Goal: Task Accomplishment & Management: Use online tool/utility

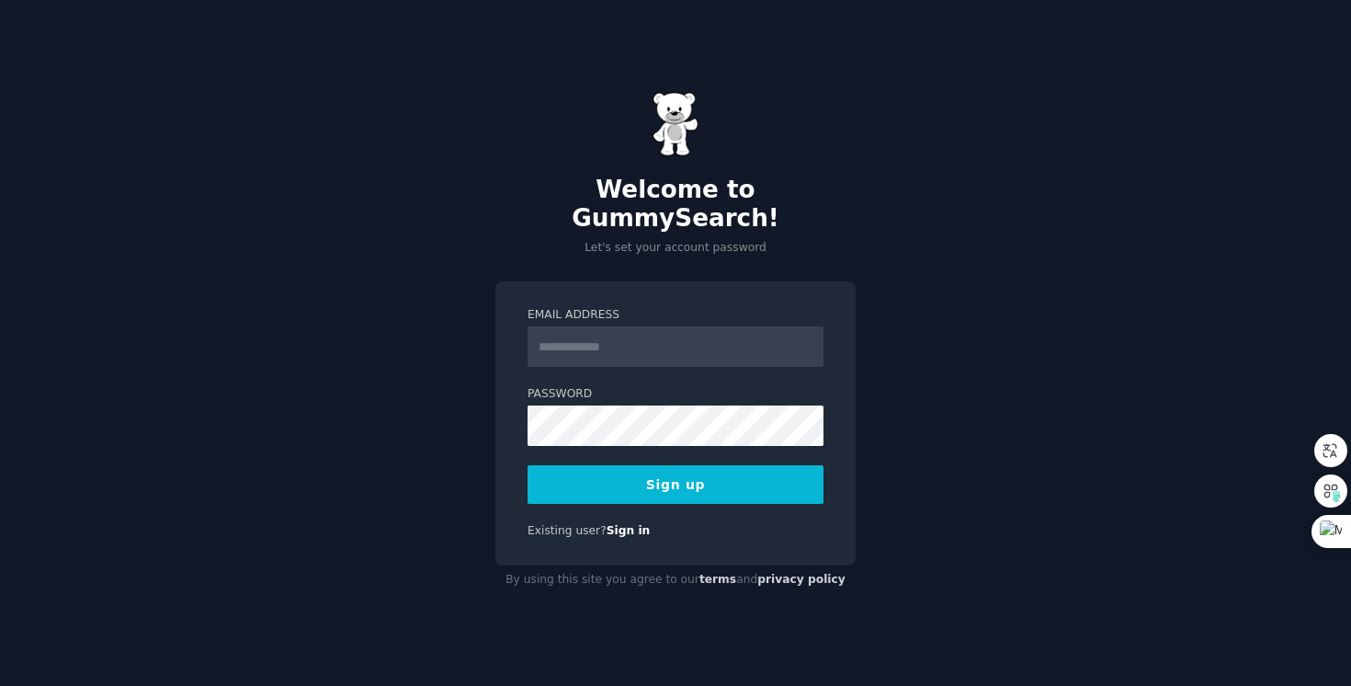
click at [562, 342] on input "Email Address" at bounding box center [676, 346] width 296 height 40
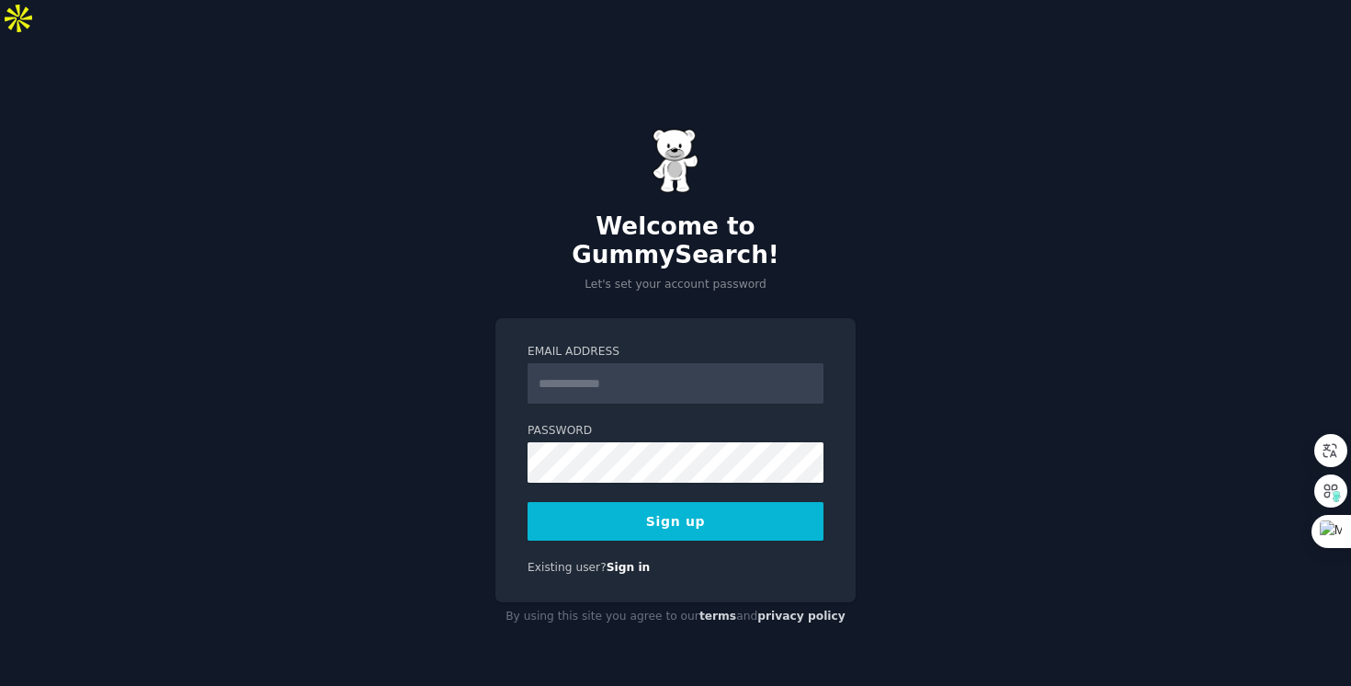
type input "**********"
click at [665, 502] on button "Sign up" at bounding box center [676, 521] width 296 height 39
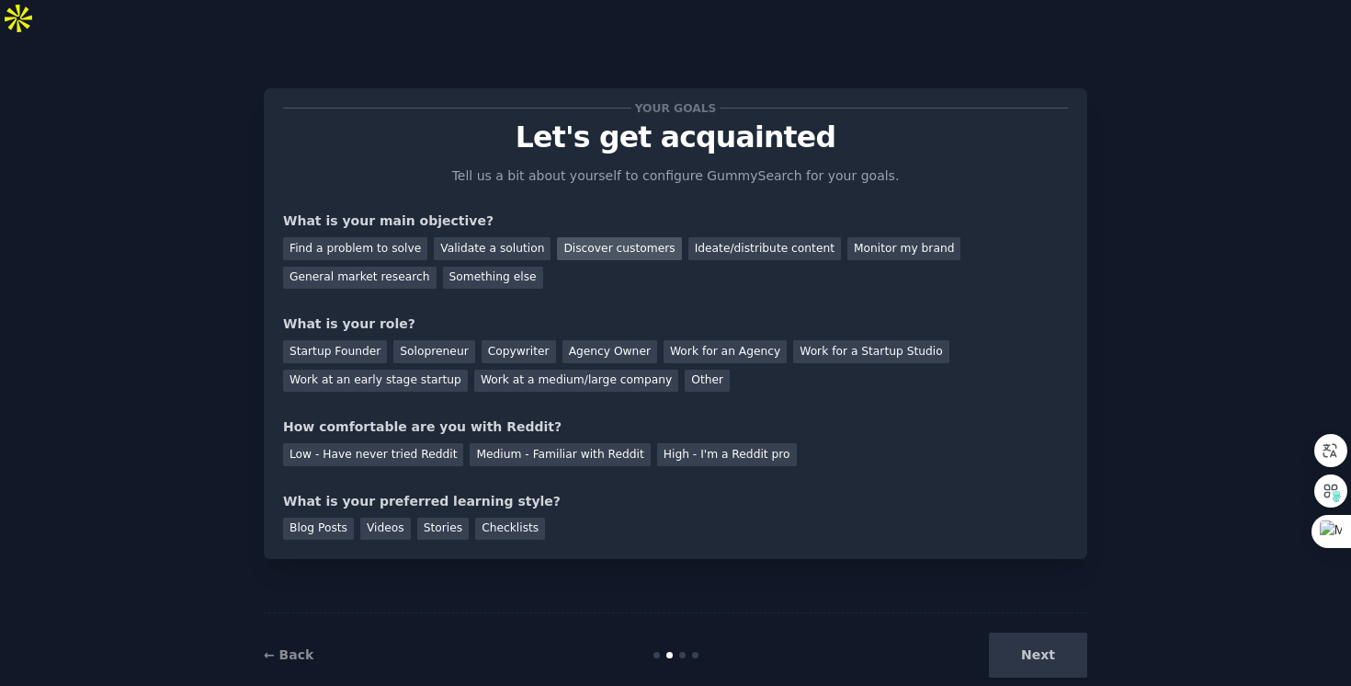
click at [630, 237] on div "Discover customers" at bounding box center [619, 248] width 124 height 23
click at [370, 237] on div "Find a problem to solve" at bounding box center [355, 248] width 144 height 23
click at [392, 267] on div "General market research" at bounding box center [359, 278] width 153 height 23
click at [380, 237] on div "Find a problem to solve" at bounding box center [355, 248] width 144 height 23
click at [424, 340] on div "Solopreneur" at bounding box center [433, 351] width 81 height 23
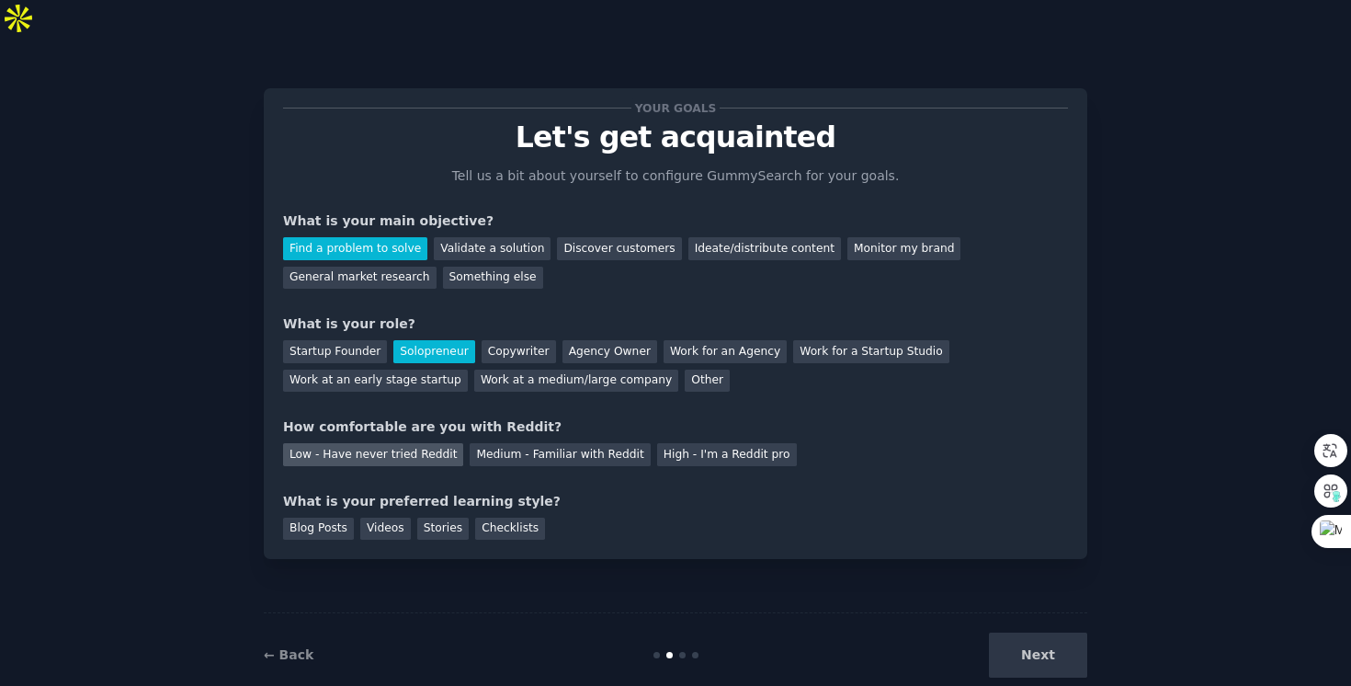
click at [404, 443] on div "Low - Have never tried Reddit" at bounding box center [373, 454] width 180 height 23
click at [1046, 632] on div "Next" at bounding box center [949, 654] width 275 height 45
click at [312, 517] on div "Blog Posts" at bounding box center [318, 528] width 71 height 23
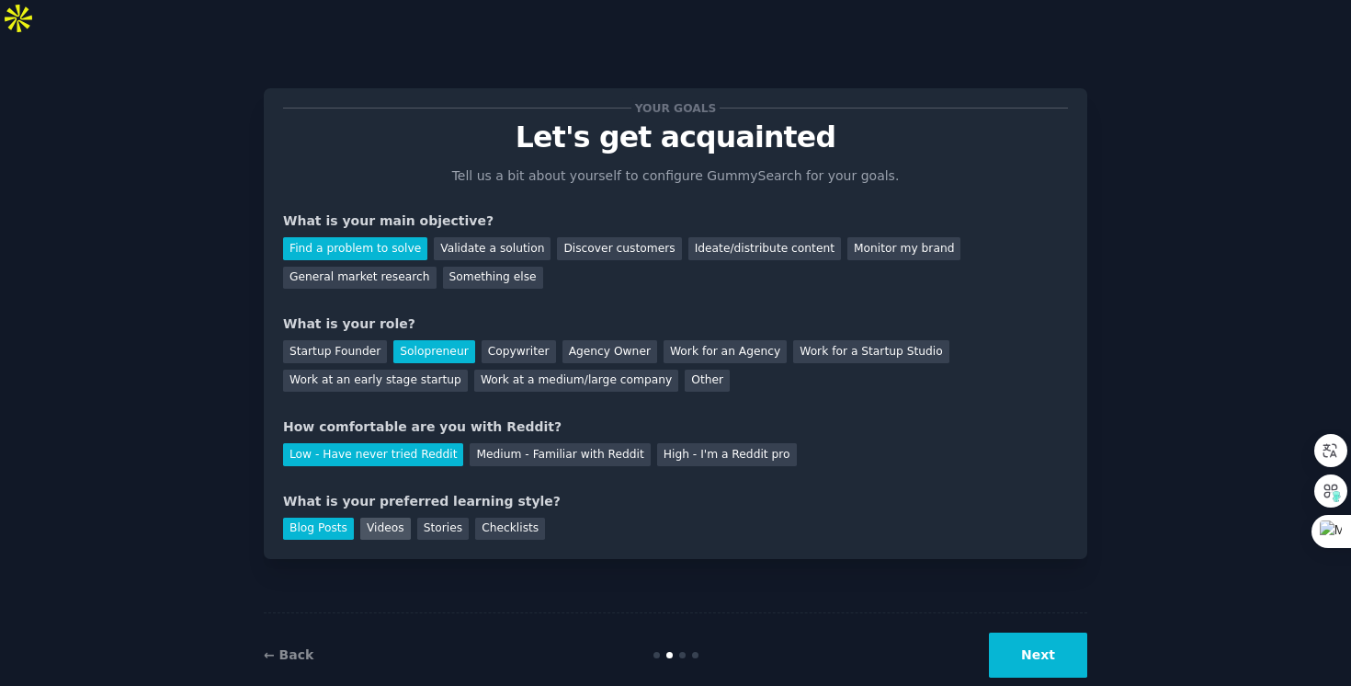
click at [380, 517] on div "Videos" at bounding box center [385, 528] width 51 height 23
click at [325, 517] on div "Blog Posts" at bounding box center [318, 528] width 71 height 23
click at [1020, 632] on button "Next" at bounding box center [1038, 654] width 98 height 45
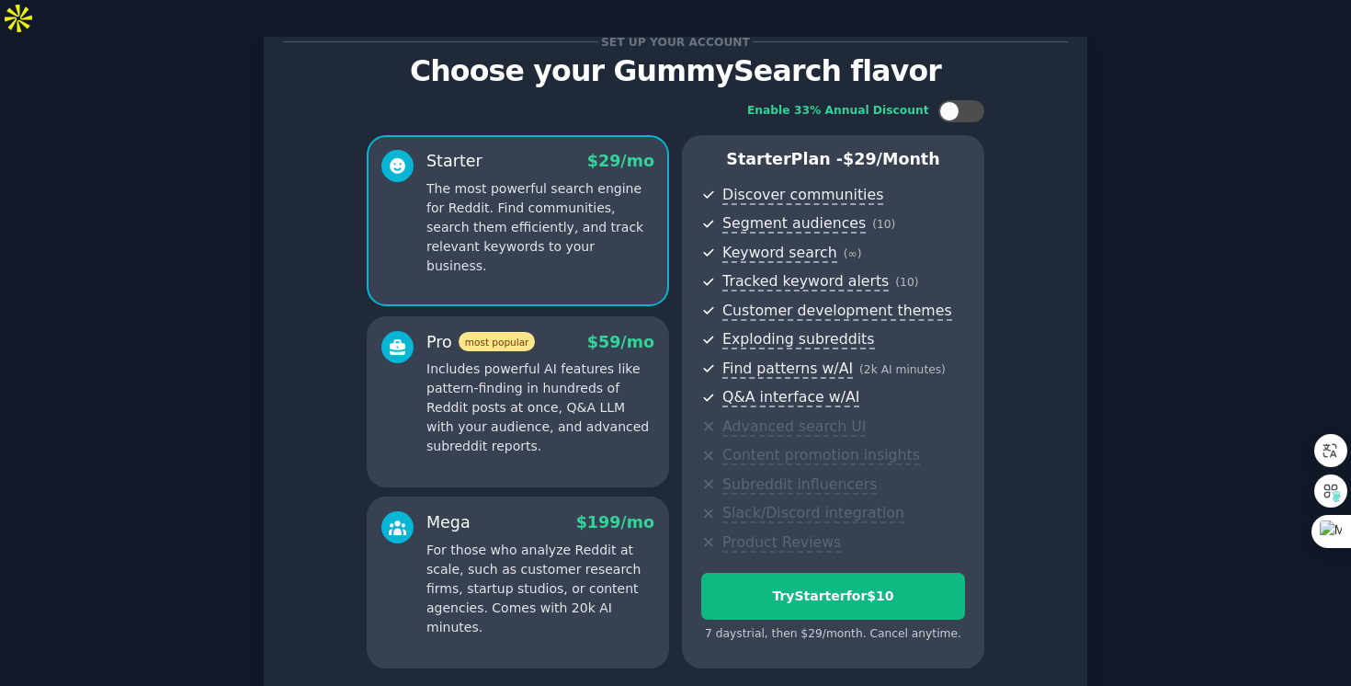
scroll to position [186, 0]
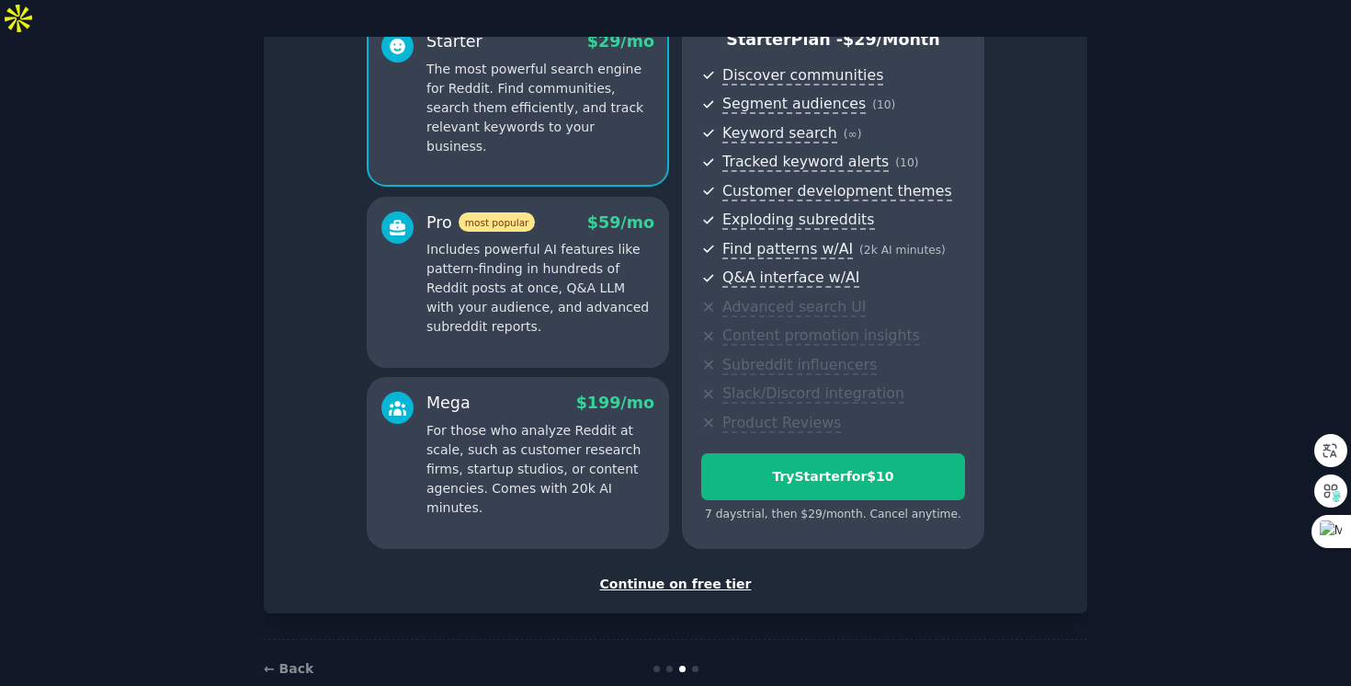
click at [693, 574] on div "Continue on free tier" at bounding box center [675, 583] width 785 height 19
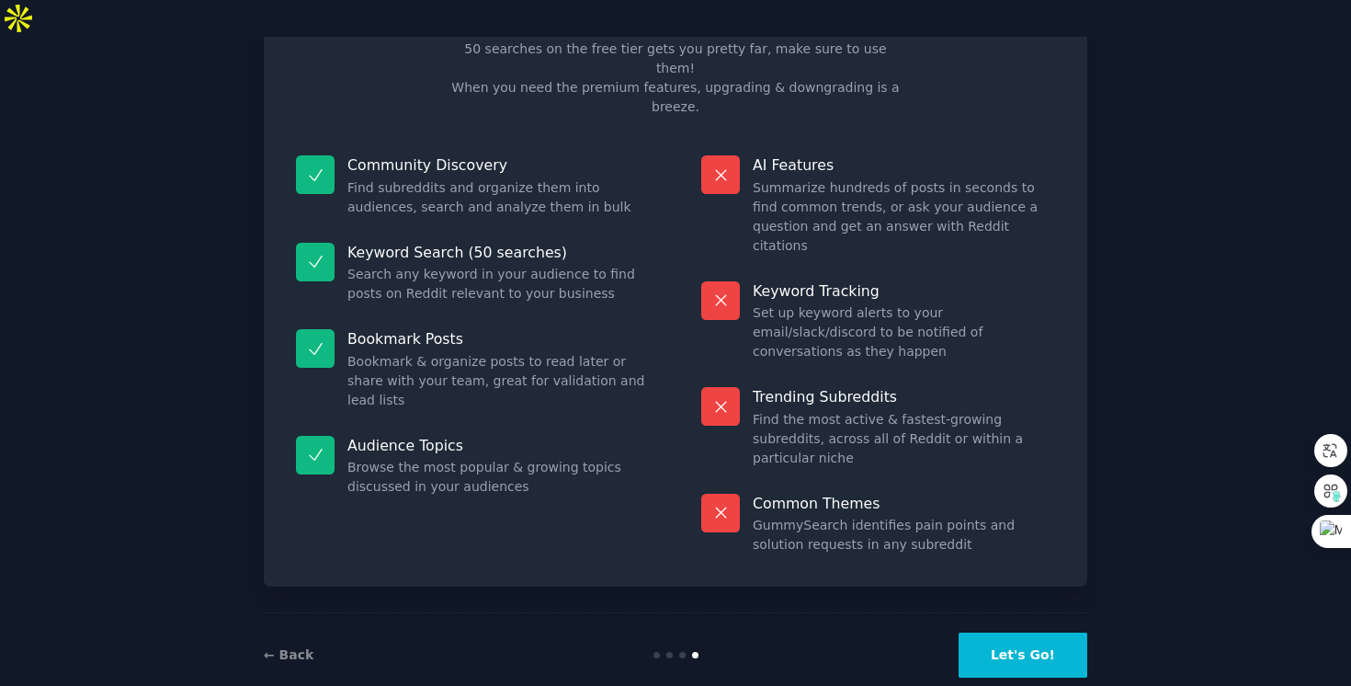
scroll to position [30, 0]
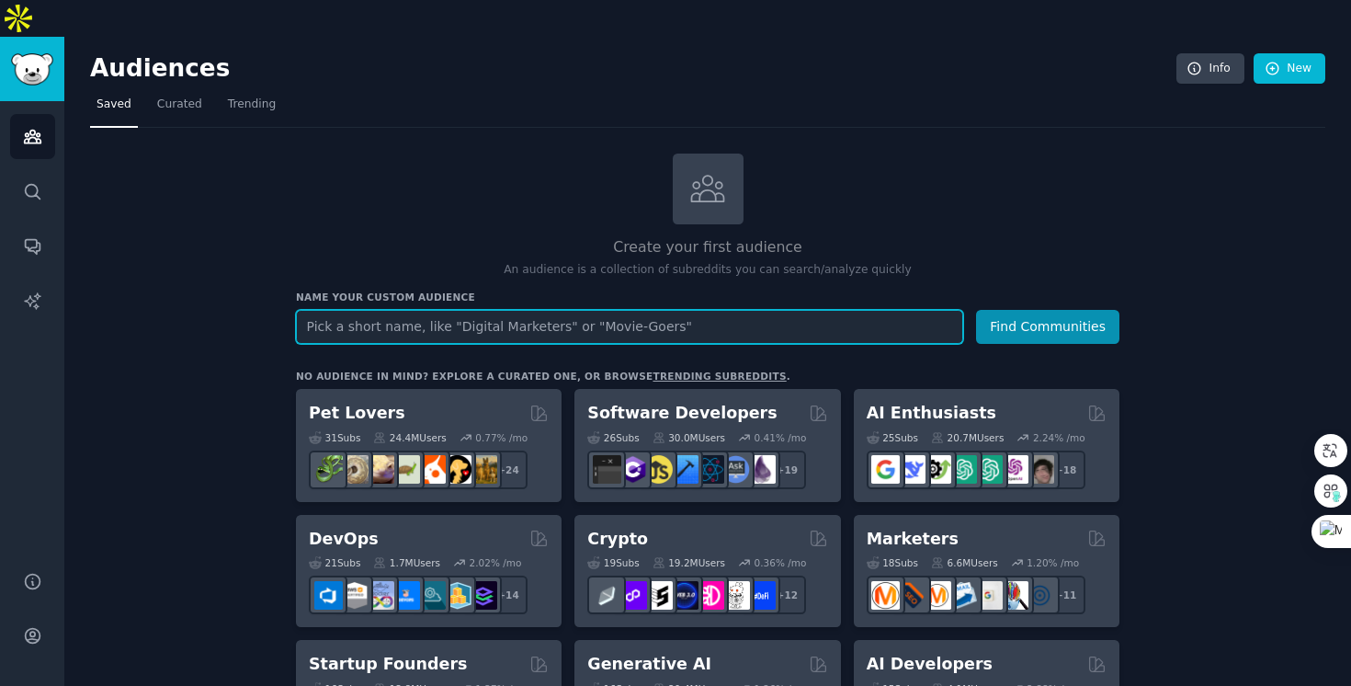
click at [358, 310] on input "text" at bounding box center [629, 327] width 667 height 34
type input "Search engine optmization"
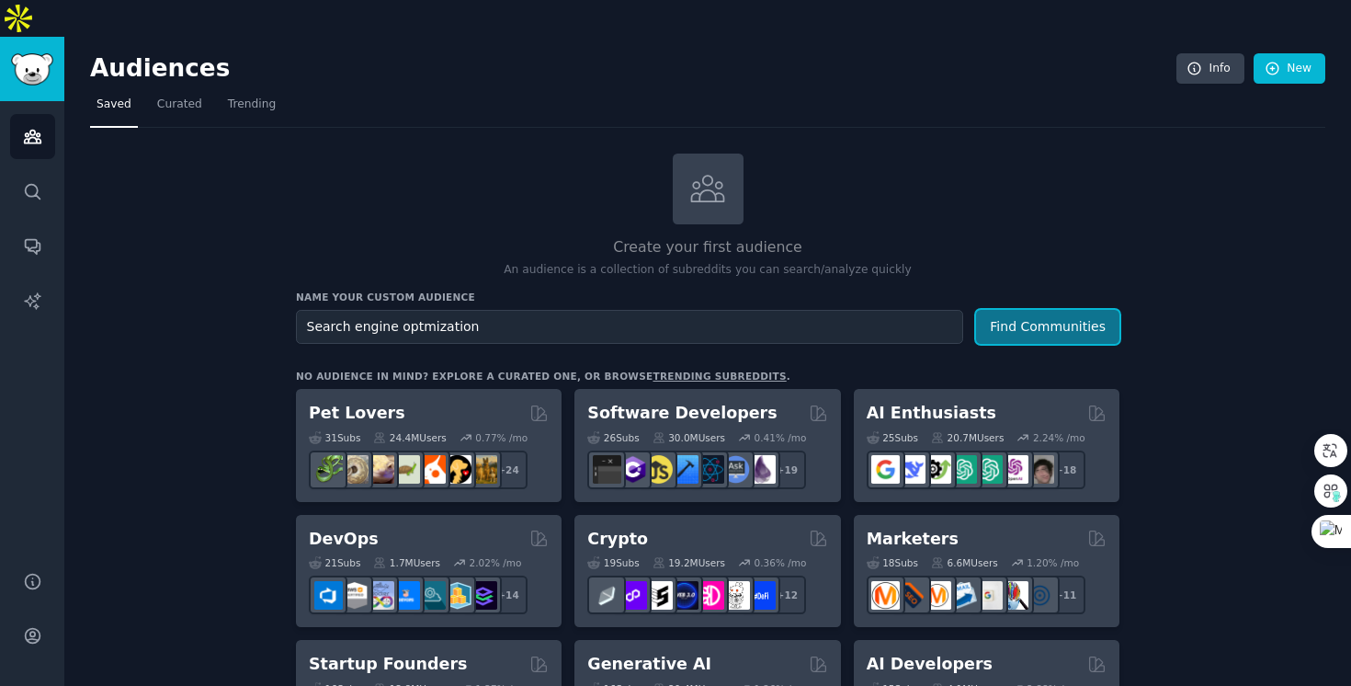
click at [1033, 310] on button "Find Communities" at bounding box center [1047, 327] width 143 height 34
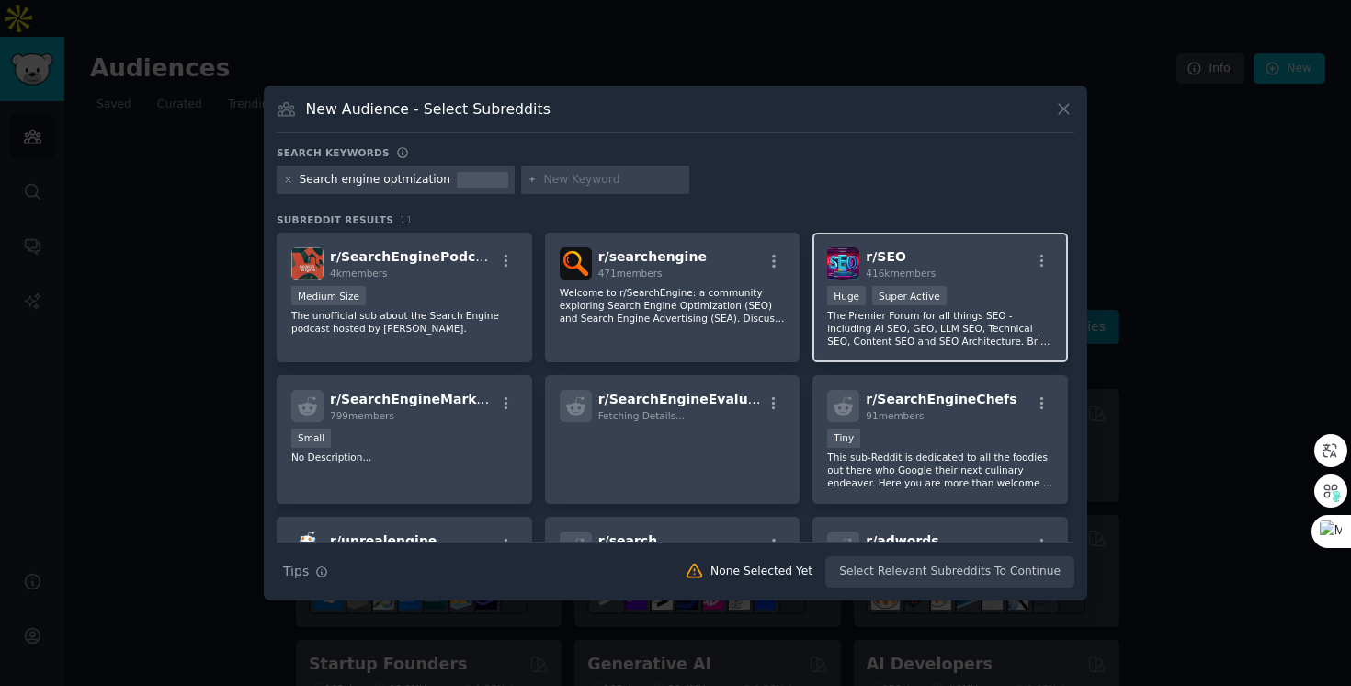
click at [930, 340] on p "The Premier Forum for all things SEO - including AI SEO, GEO, LLM SEO, Technica…" at bounding box center [940, 328] width 226 height 39
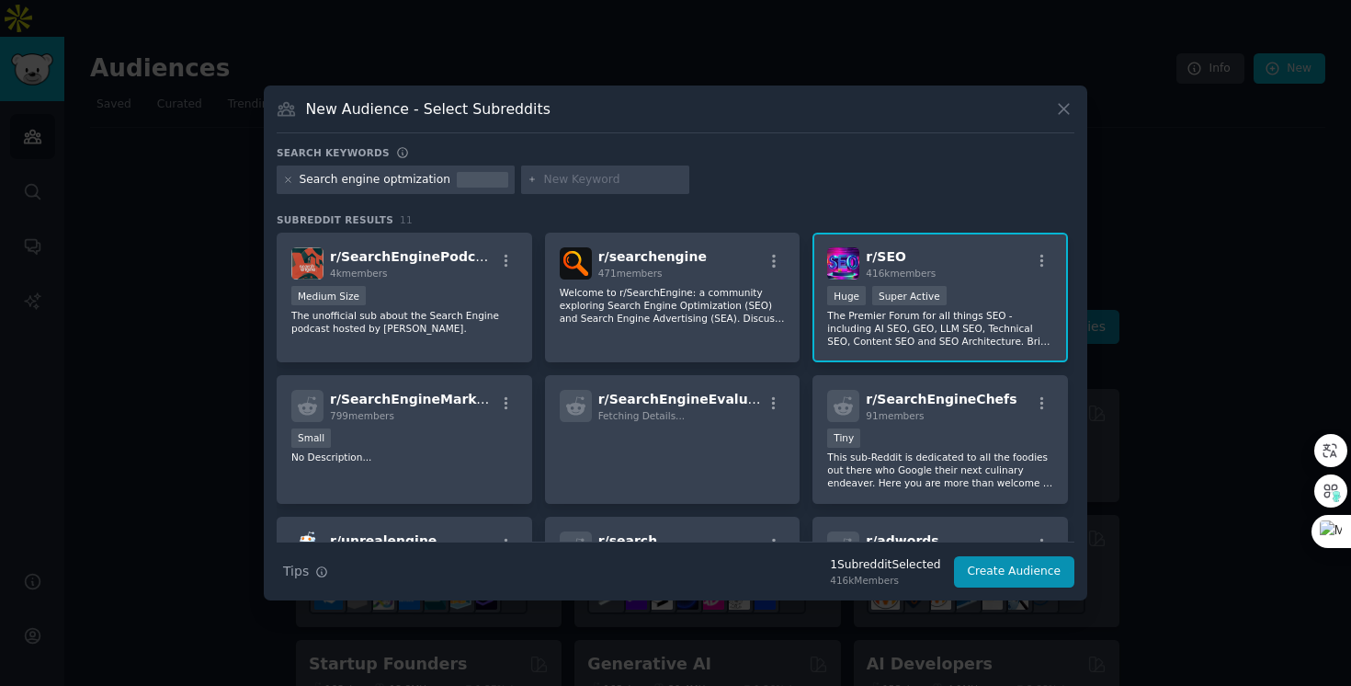
click at [1005, 327] on p "The Premier Forum for all things SEO - including AI SEO, GEO, LLM SEO, Technica…" at bounding box center [940, 328] width 226 height 39
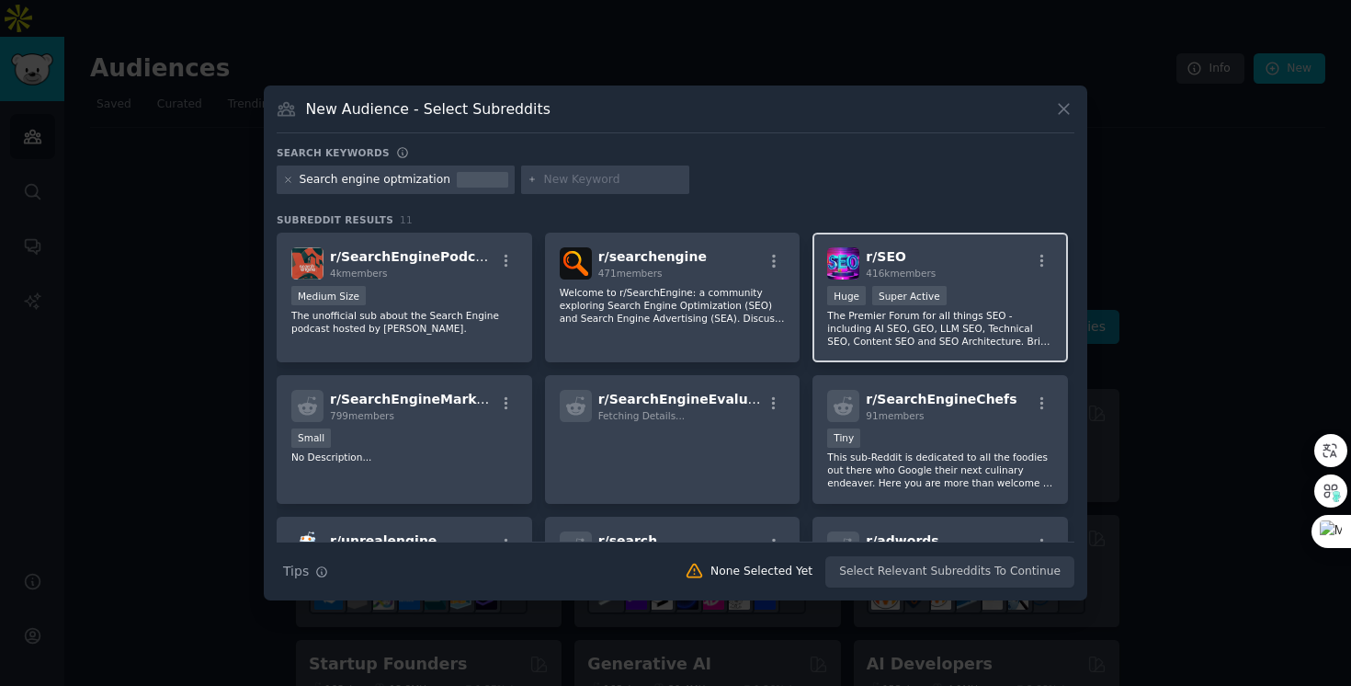
click at [1012, 288] on div ">= 95th percentile for submissions / day Huge Super Active" at bounding box center [940, 297] width 226 height 23
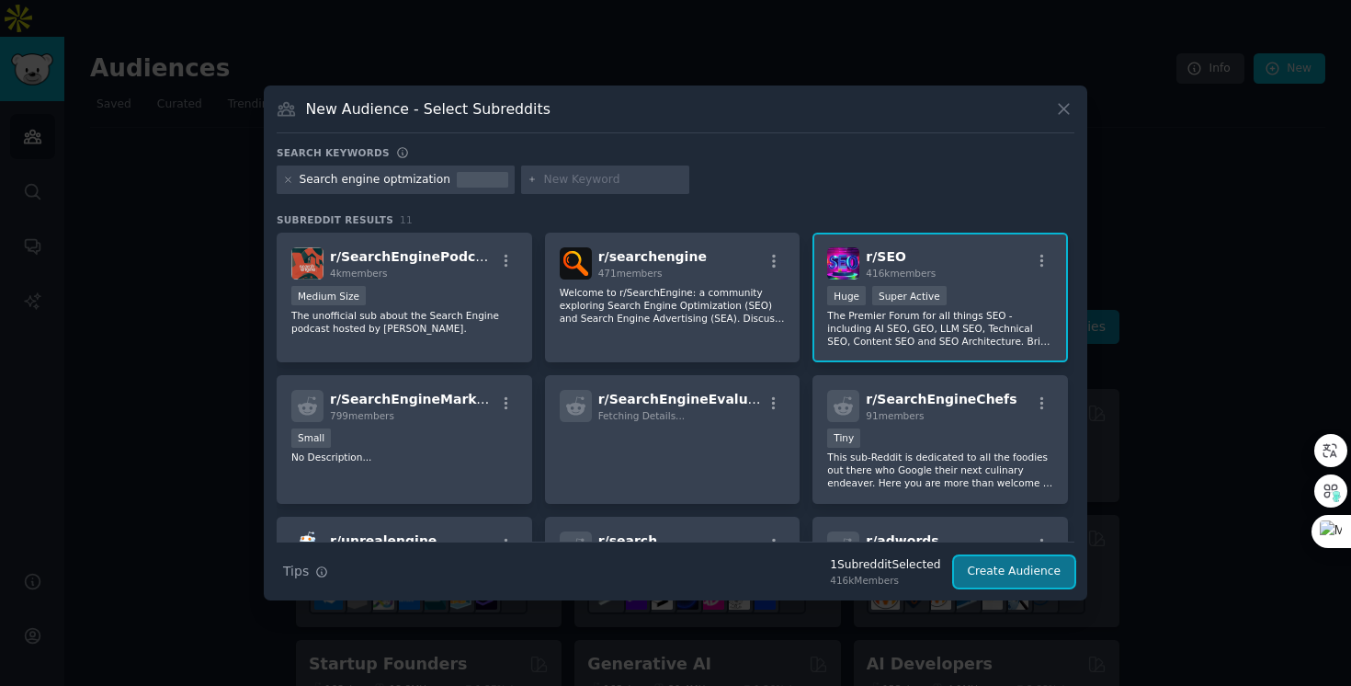
click at [1028, 556] on button "Create Audience" at bounding box center [1014, 571] width 121 height 31
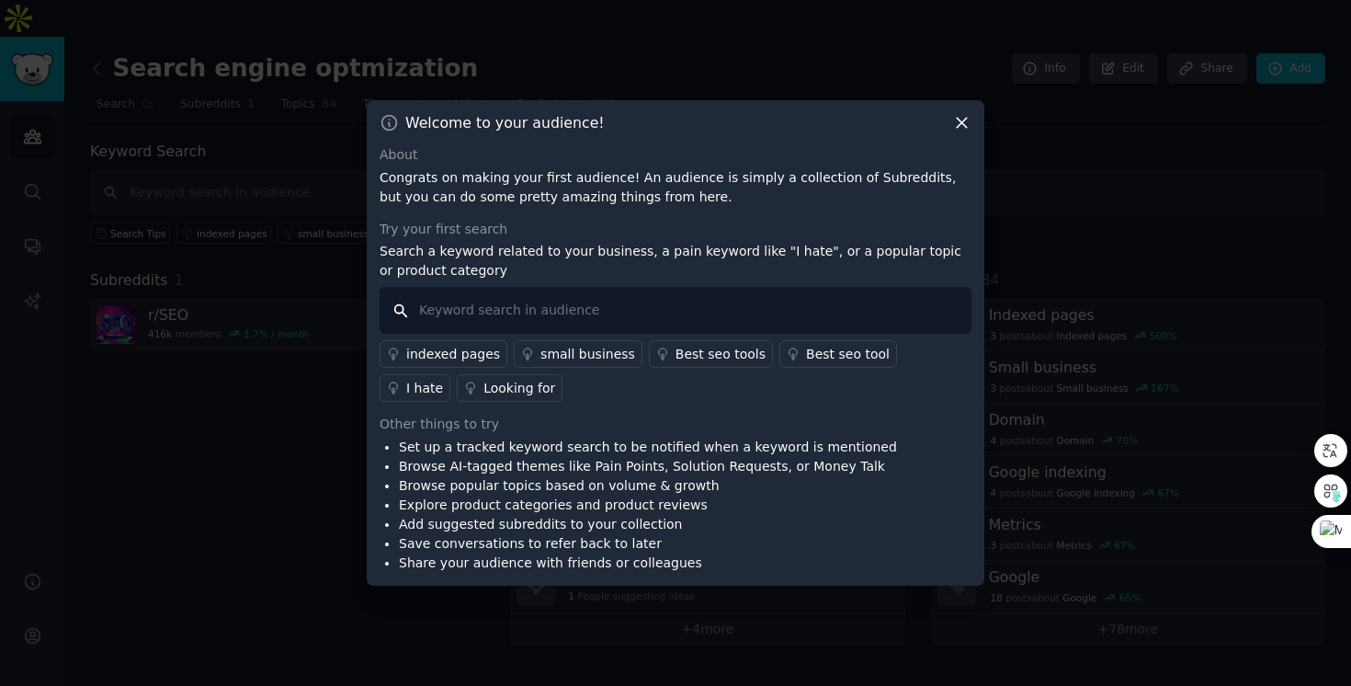
click at [527, 312] on input "text" at bounding box center [676, 310] width 592 height 47
type input "content"
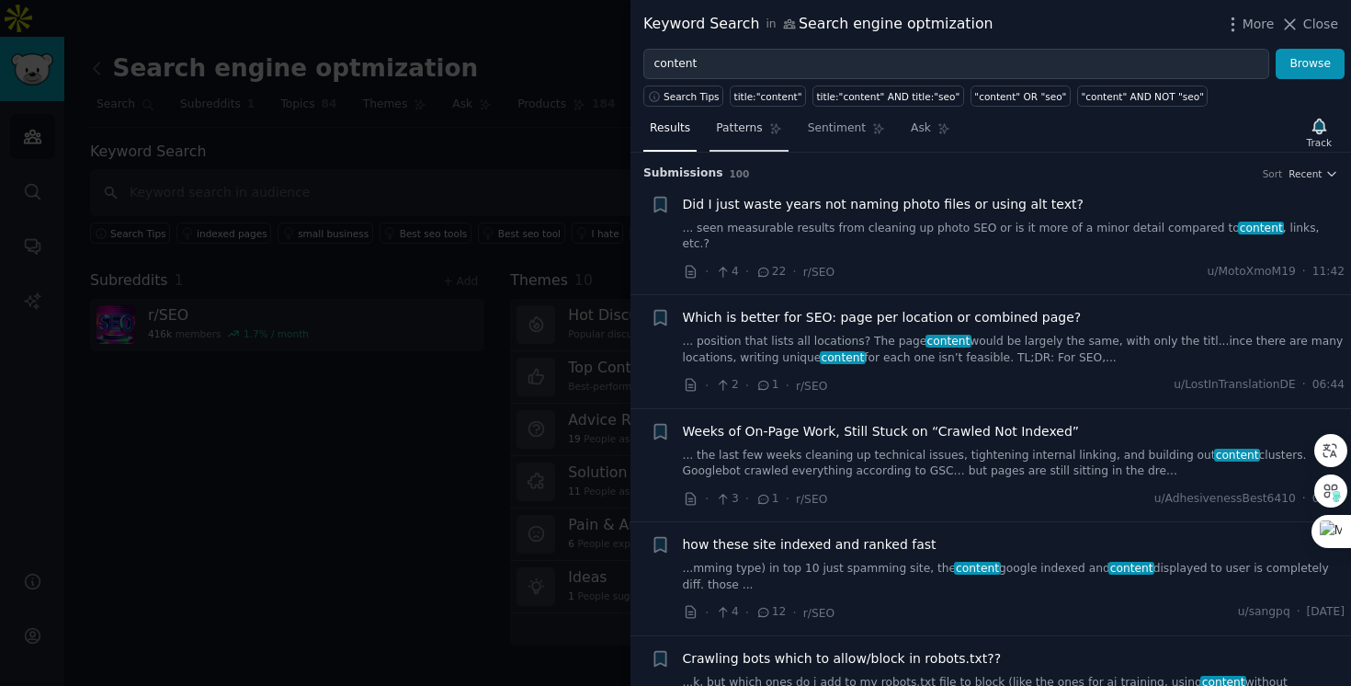
click at [735, 141] on link "Patterns" at bounding box center [749, 133] width 78 height 38
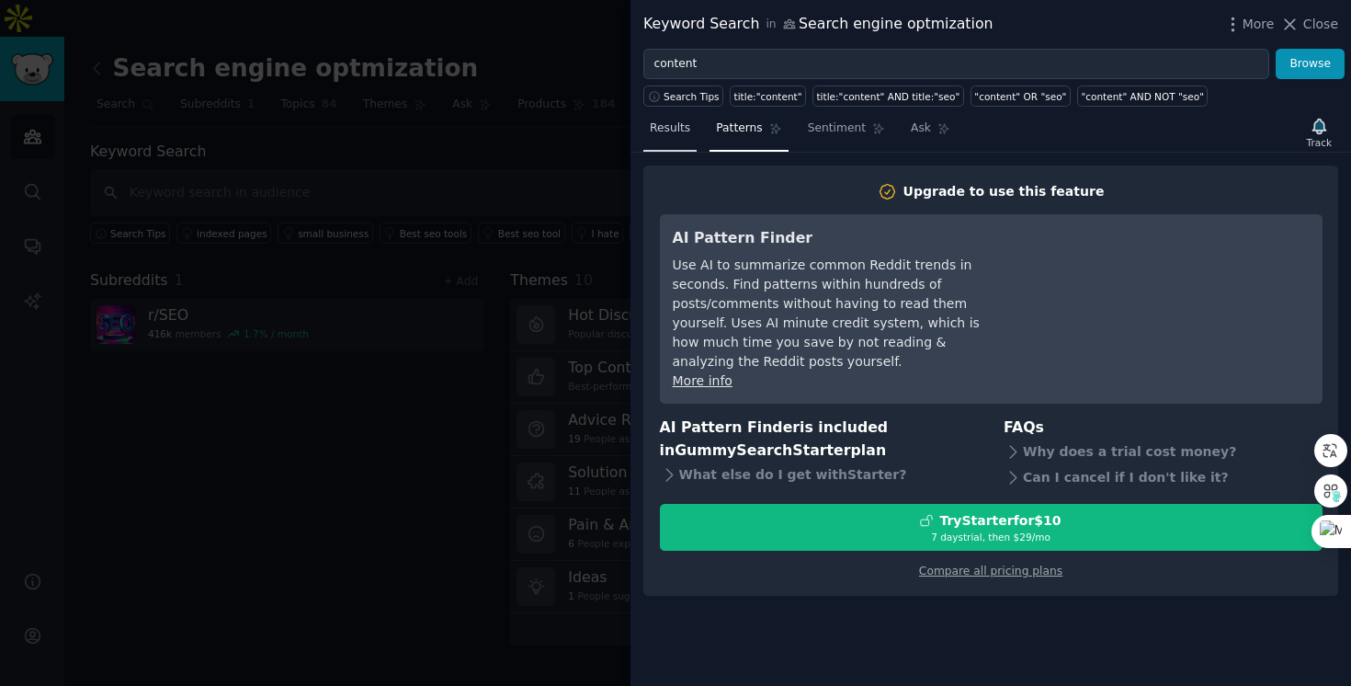
click at [665, 123] on span "Results" at bounding box center [670, 128] width 40 height 17
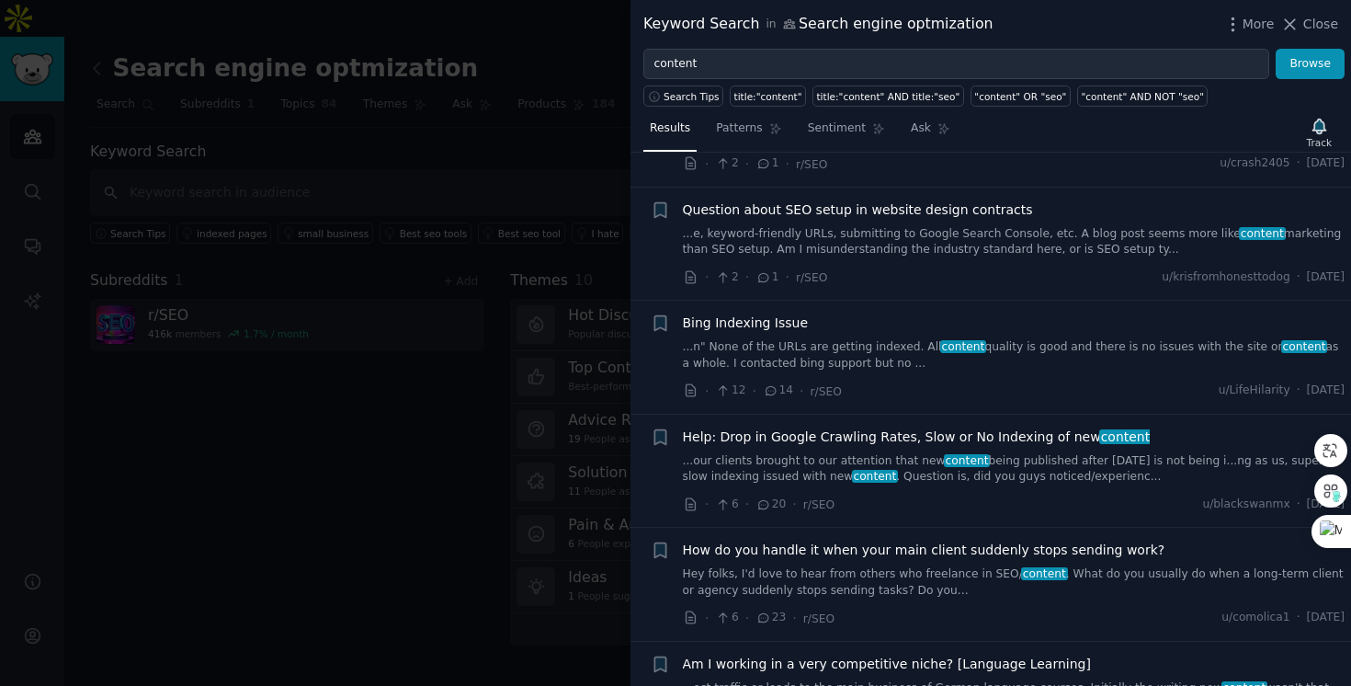
scroll to position [681, 0]
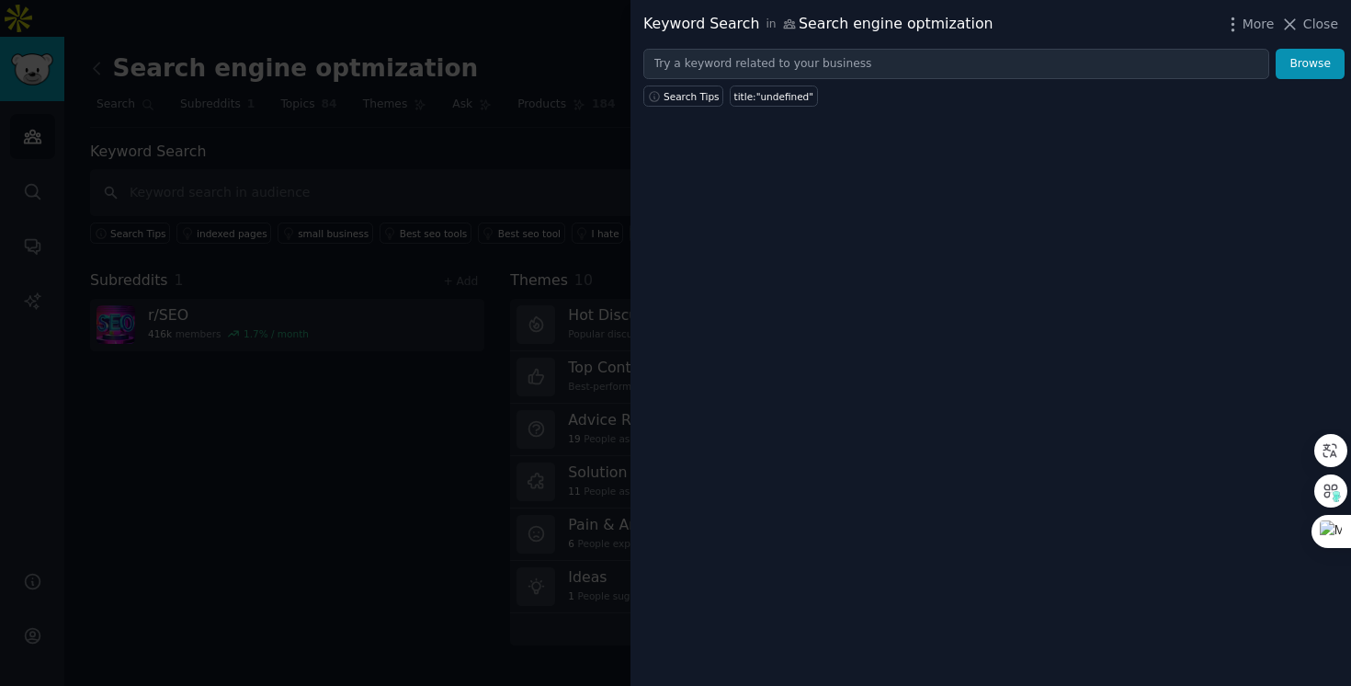
click at [574, 118] on div at bounding box center [675, 343] width 1351 height 686
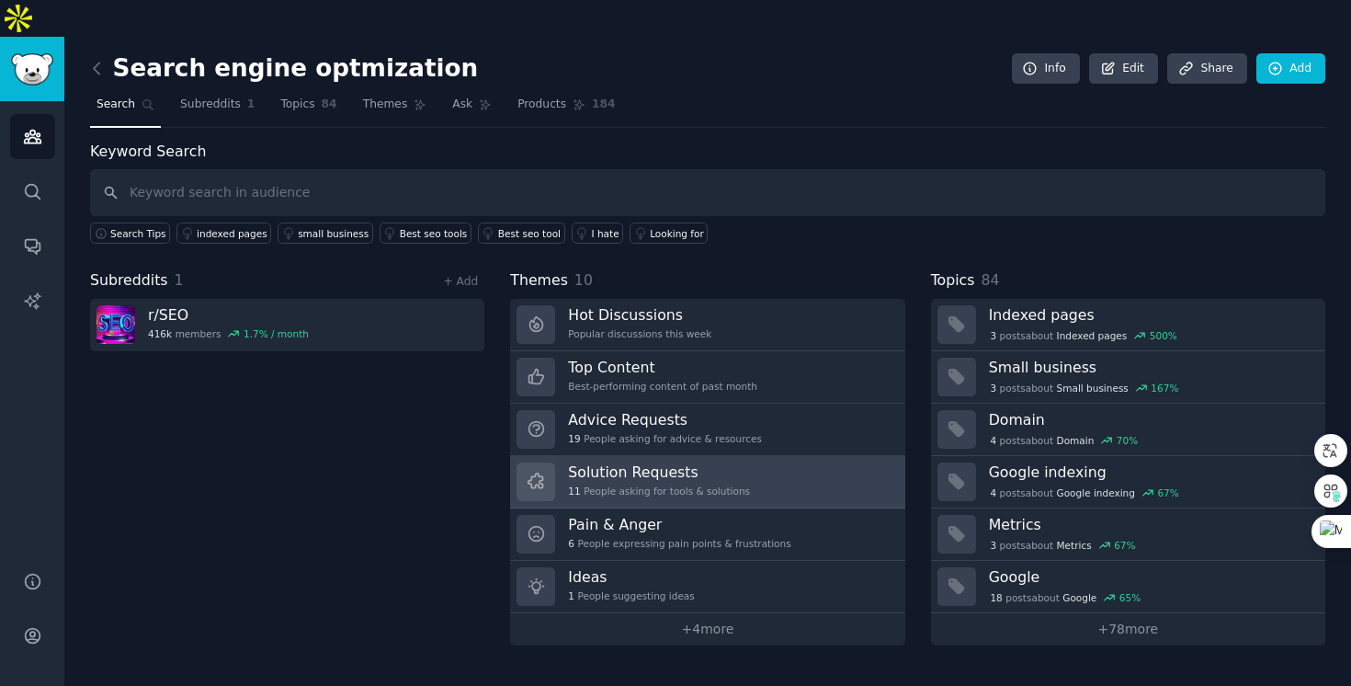
click at [702, 462] on div "Solution Requests 11 People asking for tools & solutions" at bounding box center [659, 481] width 182 height 39
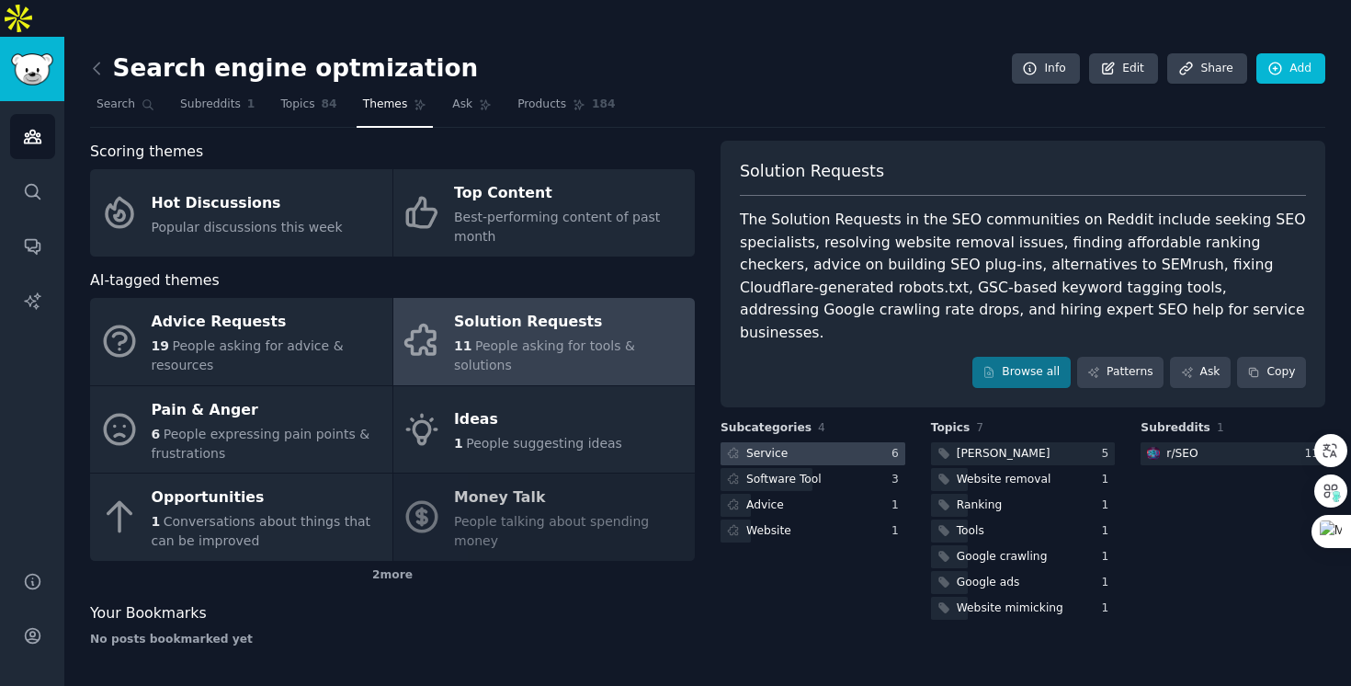
click at [768, 446] on div "Service" at bounding box center [766, 454] width 41 height 17
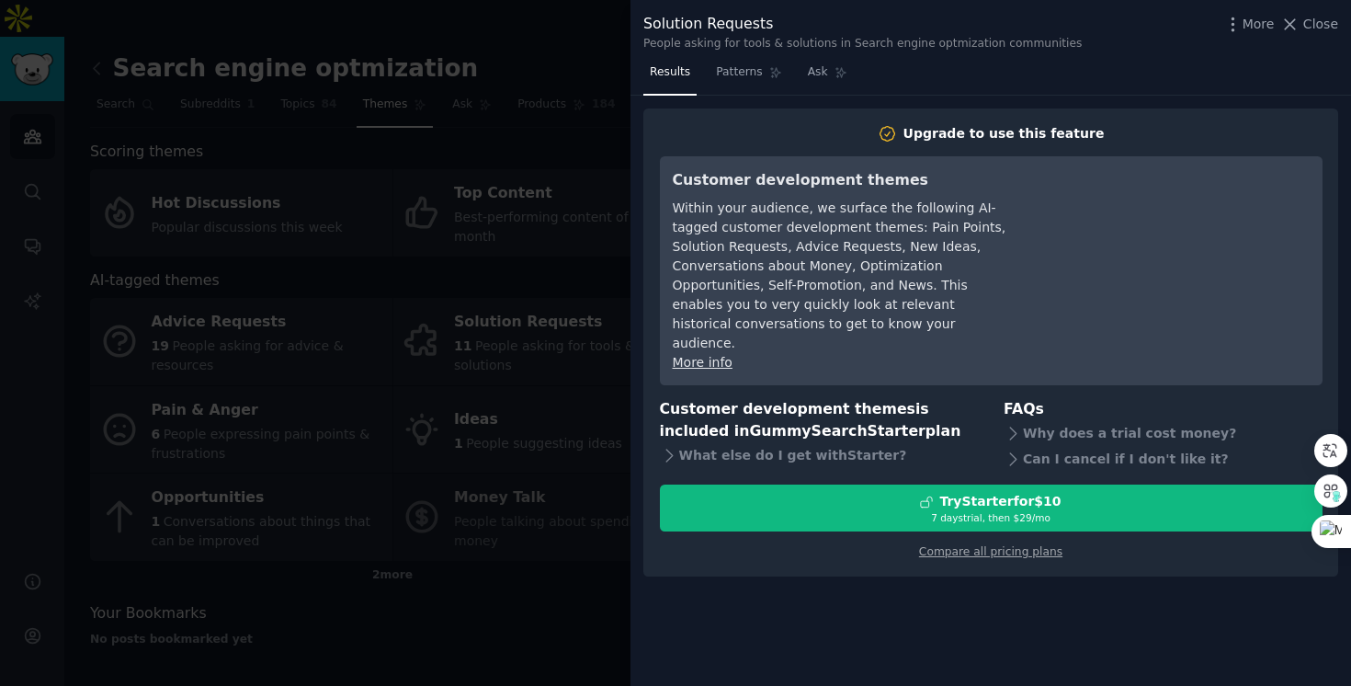
click at [549, 59] on div at bounding box center [675, 343] width 1351 height 686
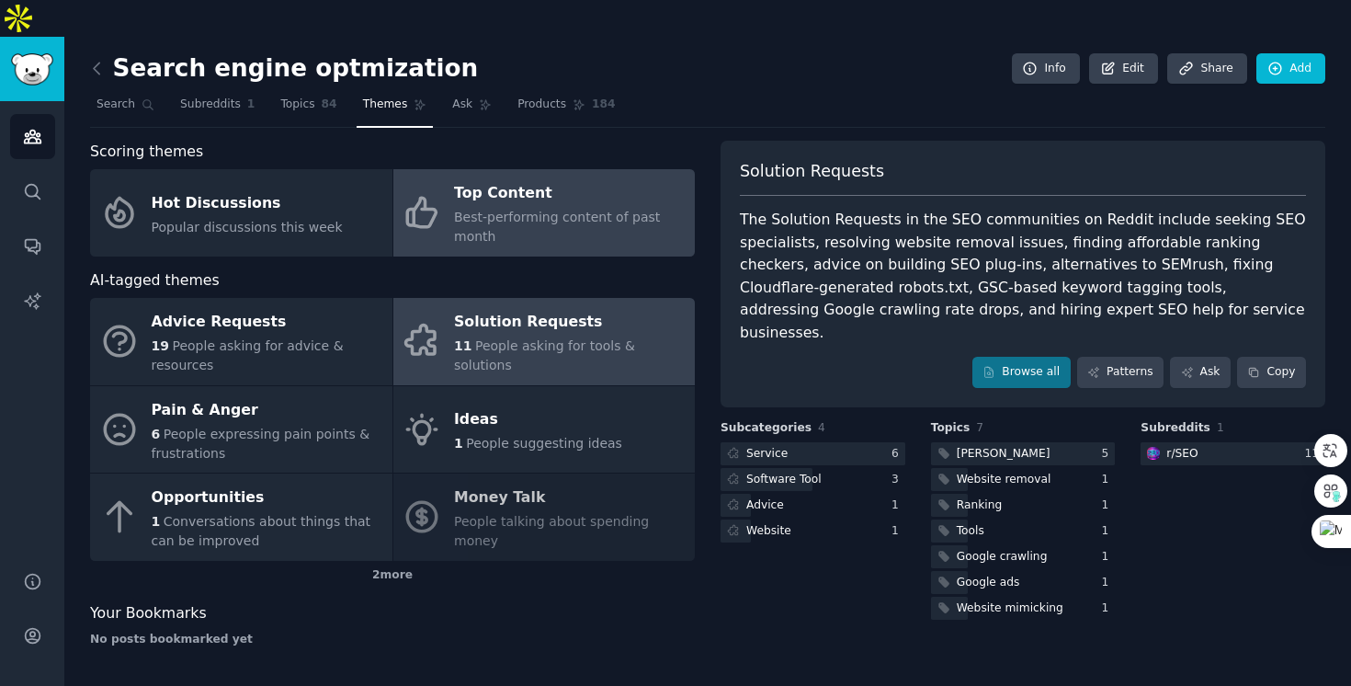
click at [492, 210] on span "Best-performing content of past month" at bounding box center [557, 227] width 206 height 34
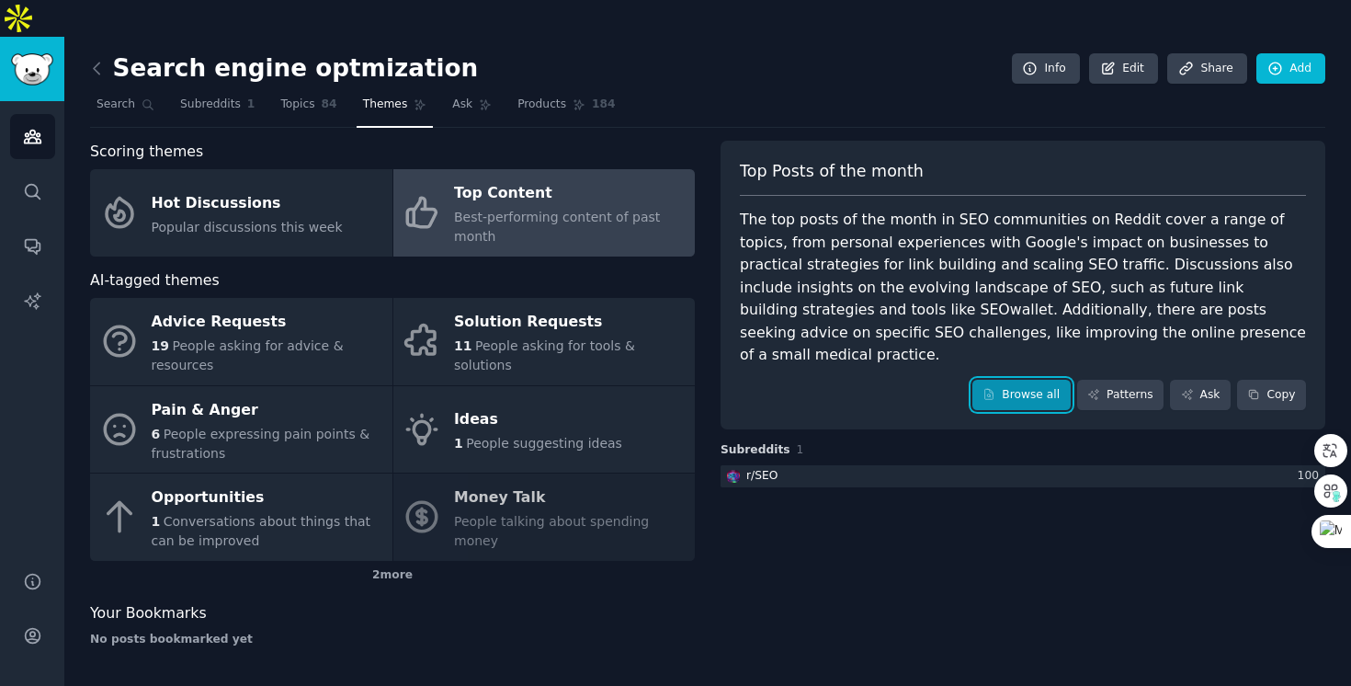
click at [1017, 380] on link "Browse all" at bounding box center [1021, 395] width 98 height 31
